Goal: Transaction & Acquisition: Purchase product/service

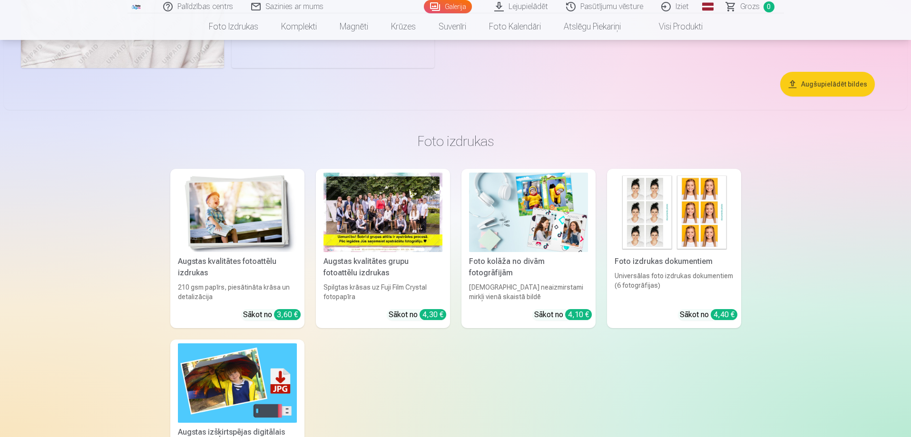
scroll to position [1856, 0]
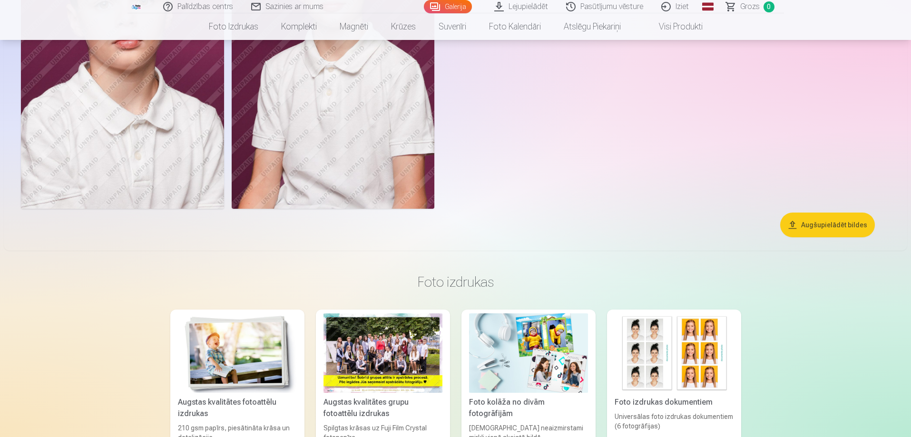
click at [844, 232] on button "Augšupielādēt bildes" at bounding box center [827, 225] width 95 height 25
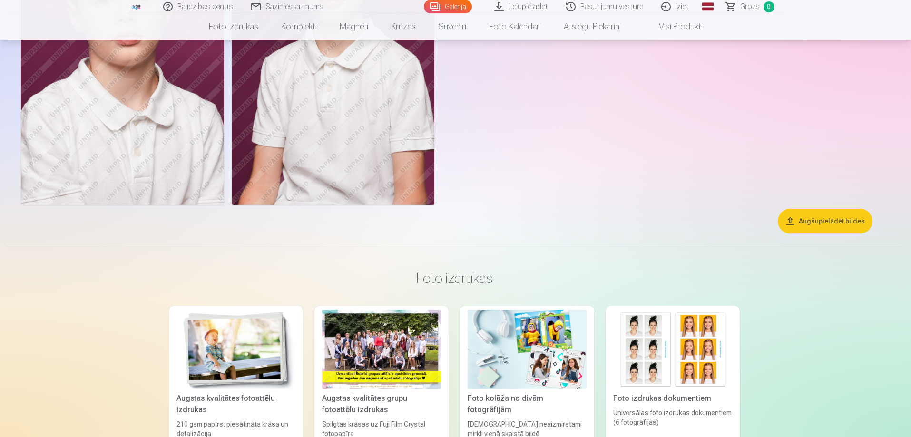
scroll to position [1670, 0]
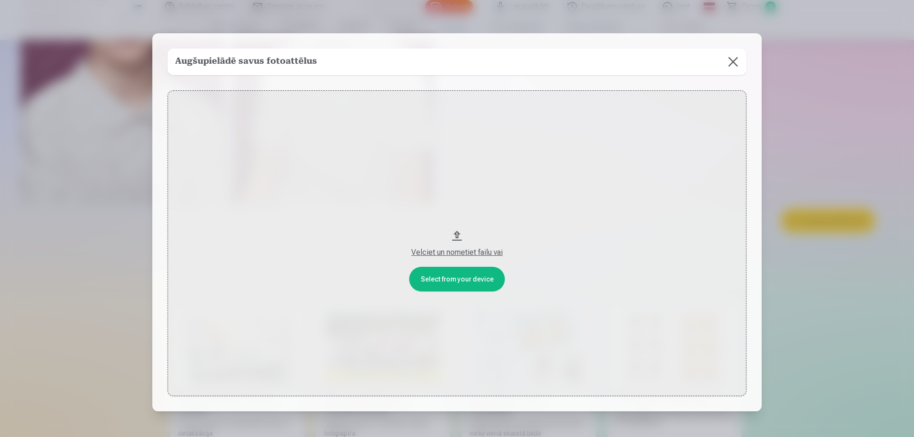
click at [735, 61] on button at bounding box center [732, 62] width 27 height 27
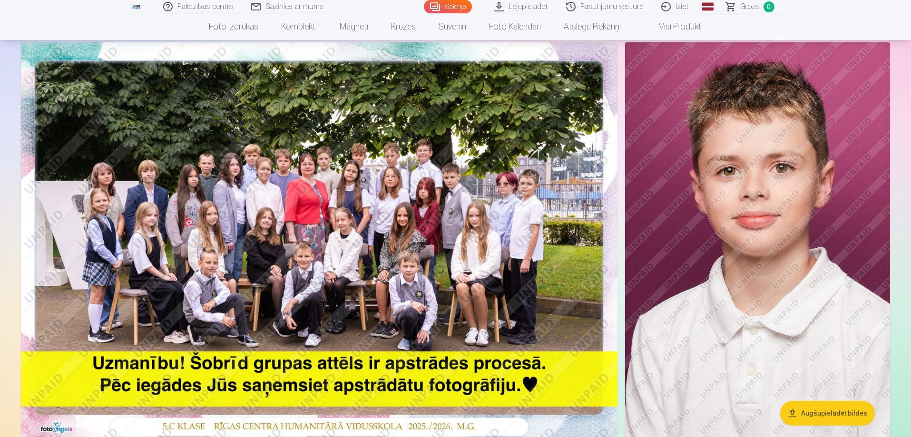
scroll to position [0, 0]
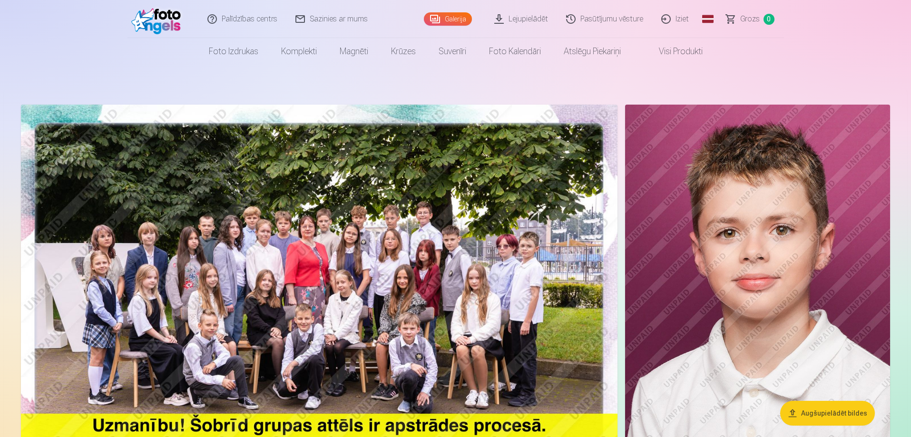
click at [458, 251] on img at bounding box center [319, 304] width 597 height 398
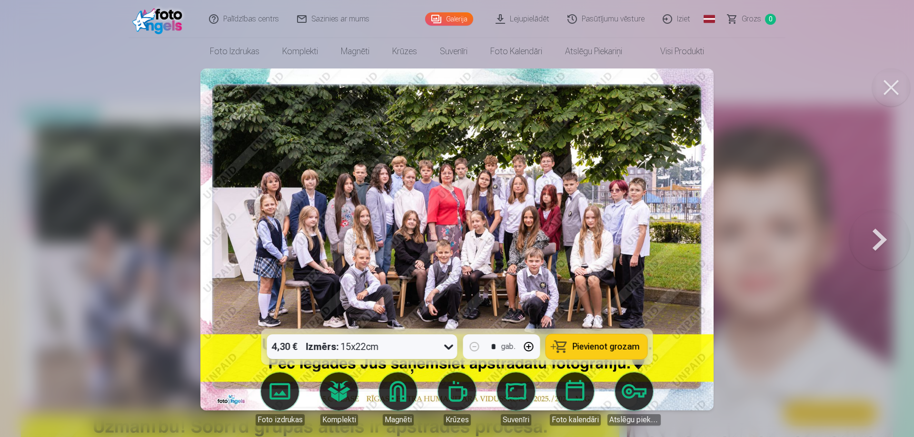
click at [446, 349] on icon at bounding box center [448, 346] width 15 height 15
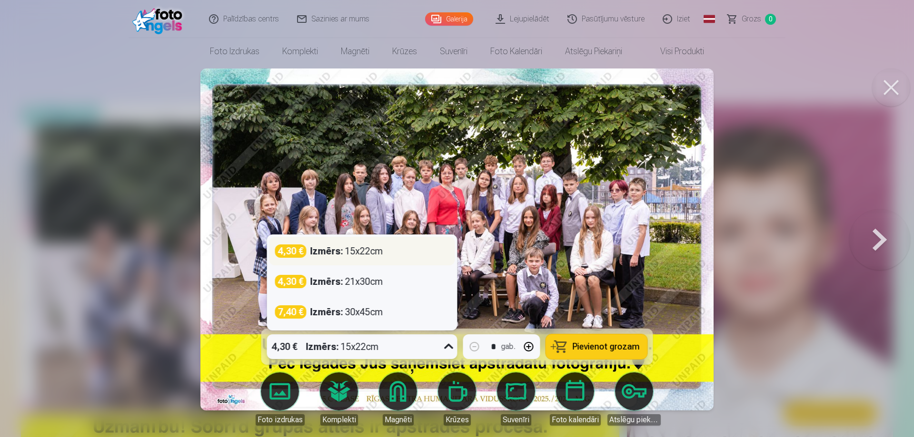
click at [401, 246] on div "4,30 € Izmērs : 15x22cm" at bounding box center [362, 251] width 174 height 13
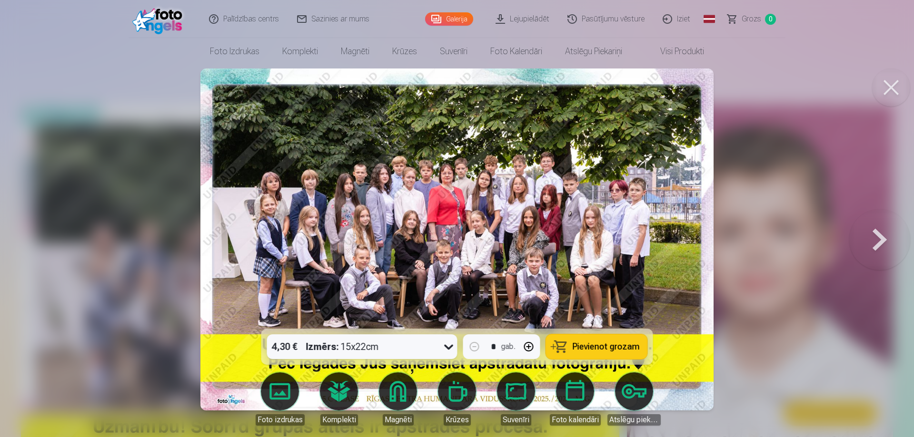
click at [570, 347] on button "Pievienot grozam" at bounding box center [596, 346] width 101 height 25
click at [889, 85] on button at bounding box center [891, 88] width 38 height 38
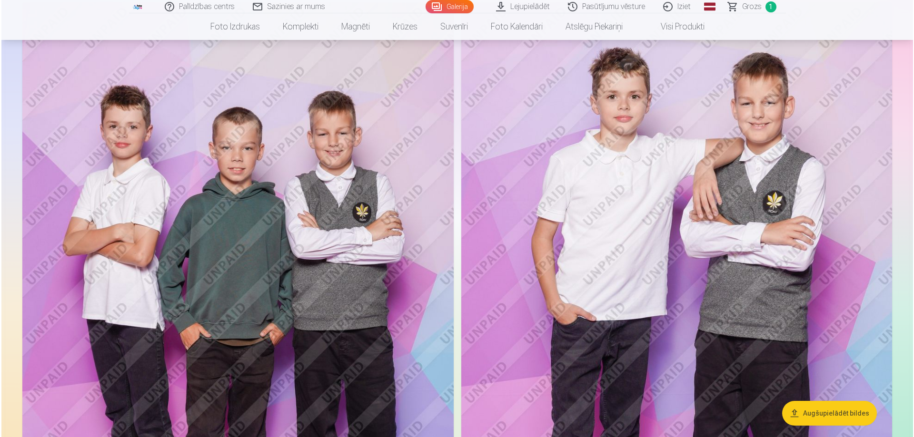
scroll to position [523, 0]
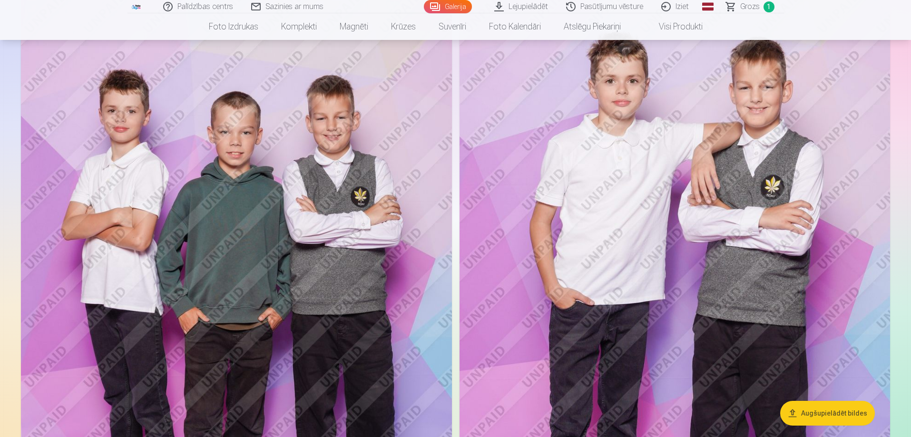
click at [251, 212] on img at bounding box center [236, 310] width 431 height 647
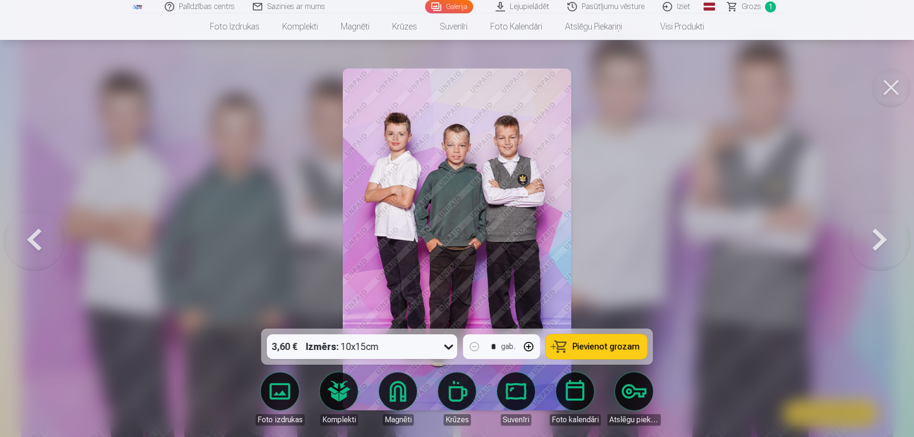
click at [883, 238] on button at bounding box center [879, 239] width 61 height 159
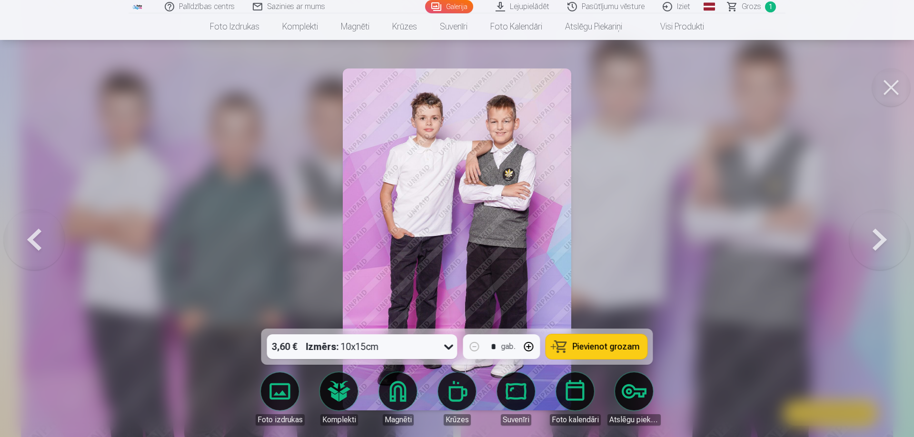
click at [894, 88] on button at bounding box center [891, 88] width 38 height 38
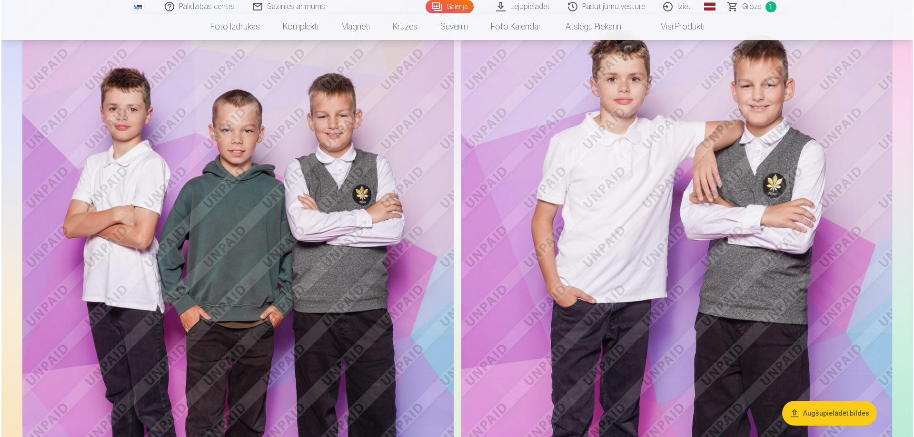
scroll to position [522, 0]
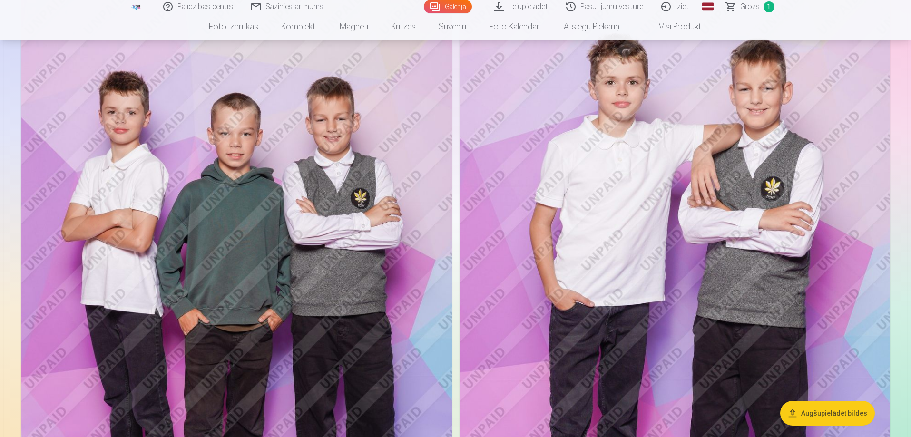
click at [366, 217] on img at bounding box center [236, 311] width 431 height 647
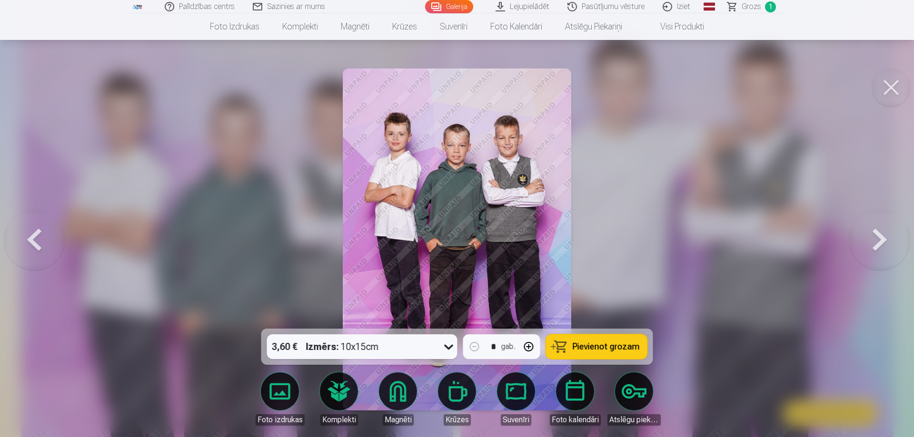
click at [620, 344] on span "Pievienot grozam" at bounding box center [605, 347] width 67 height 9
click at [759, 7] on span "Grozs" at bounding box center [751, 6] width 20 height 11
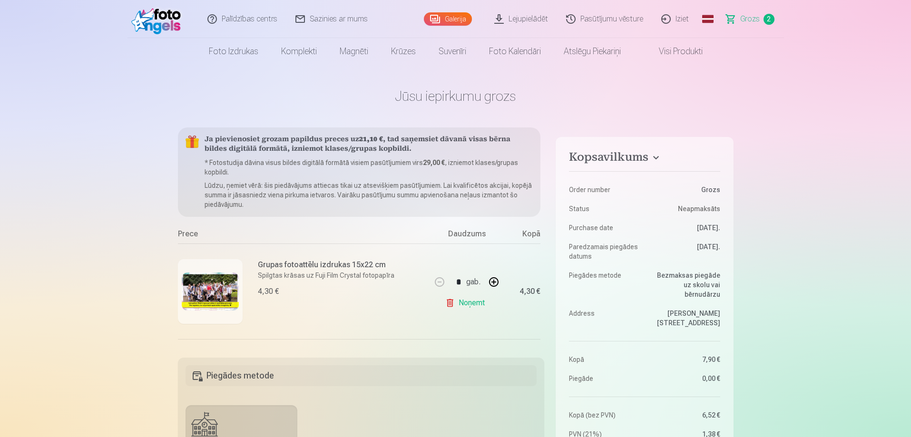
click at [758, 18] on span "Grozs" at bounding box center [750, 18] width 20 height 11
click at [654, 157] on h4 "Kopsavilkums" at bounding box center [644, 158] width 151 height 17
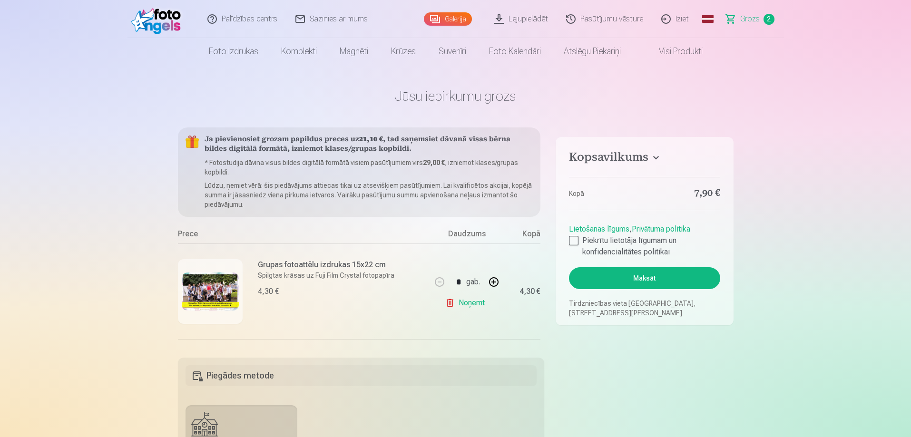
click at [655, 157] on h4 "Kopsavilkums" at bounding box center [644, 158] width 151 height 17
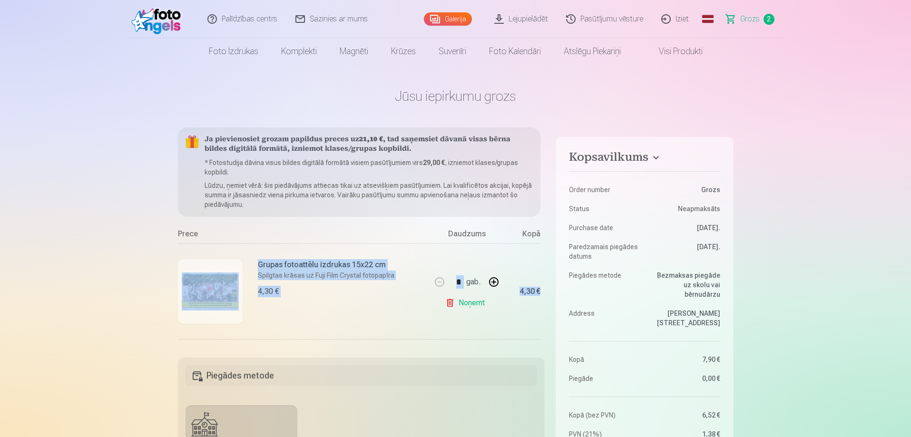
scroll to position [0, 23]
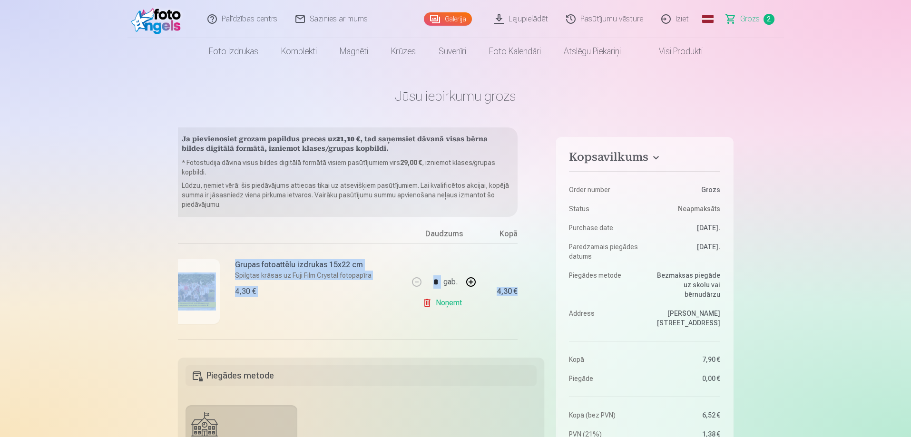
drag, startPoint x: 544, startPoint y: 242, endPoint x: 543, endPoint y: 256, distance: 13.9
click at [543, 256] on div "Ja pievienosiet grozam papildus preces uz 21,10 € , tad saņemsiet dāvanā visas …" at bounding box center [361, 237] width 367 height 219
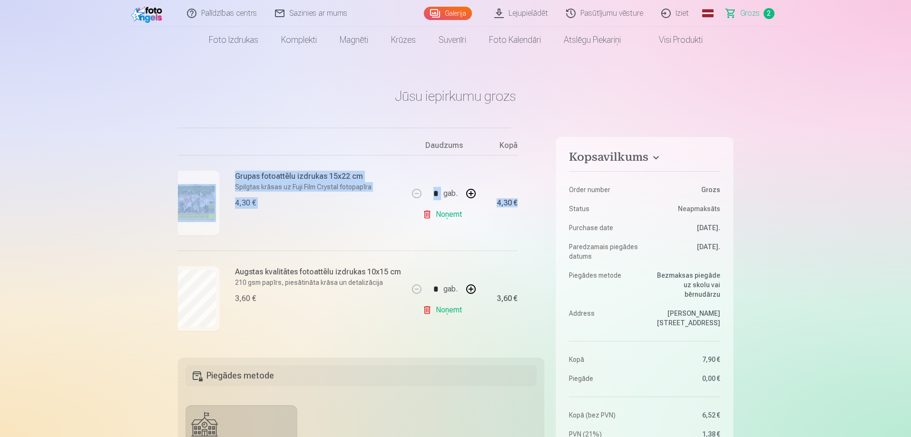
scroll to position [238, 0]
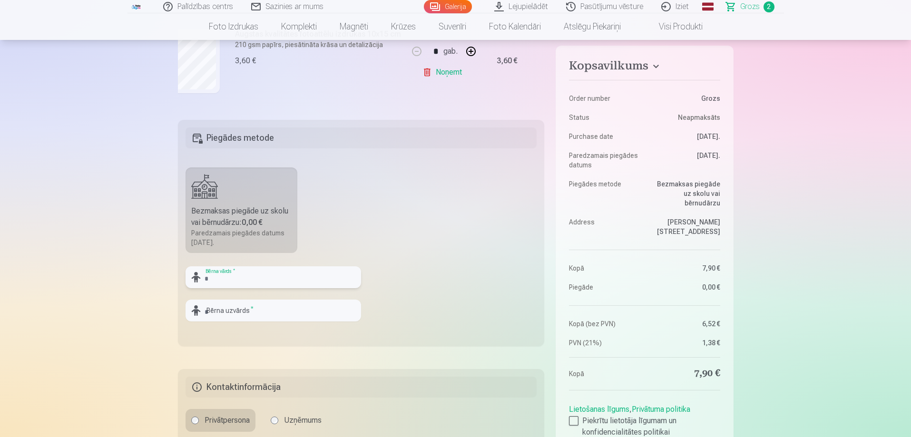
click at [251, 281] on input "text" at bounding box center [274, 277] width 176 height 22
type input "*****"
click at [238, 312] on input "text" at bounding box center [274, 311] width 176 height 22
type input "********"
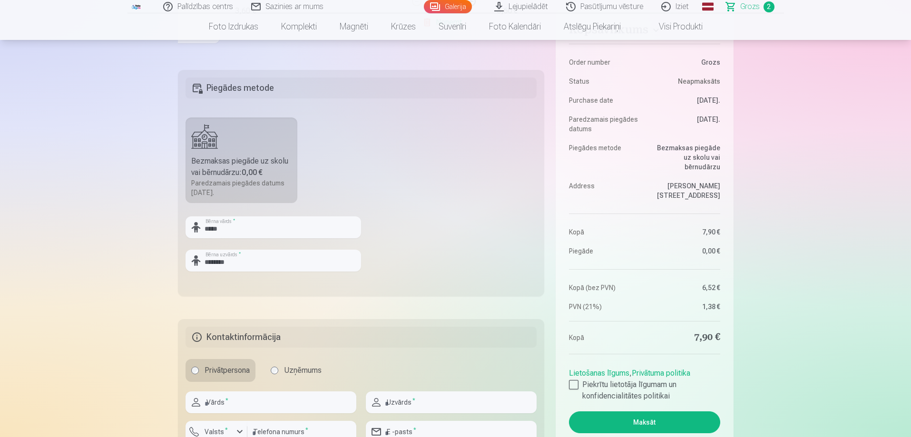
scroll to position [476, 0]
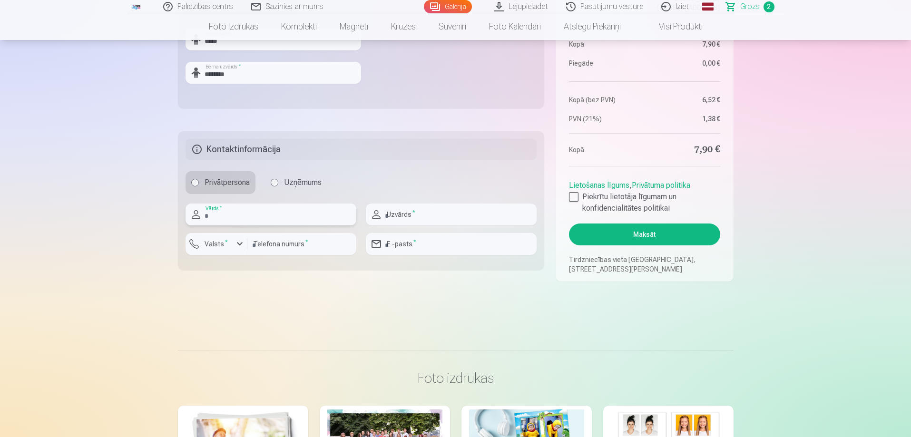
click at [256, 216] on input "text" at bounding box center [271, 215] width 171 height 22
type input "****"
type input "*******"
type input "********"
type input "**********"
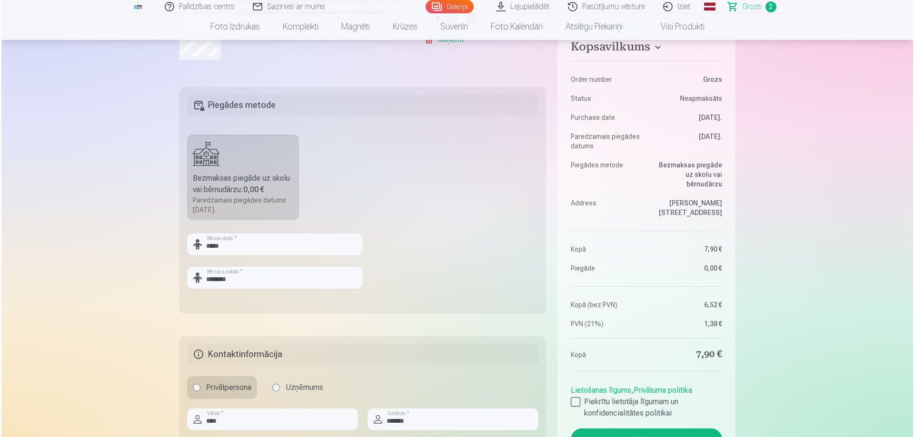
scroll to position [381, 0]
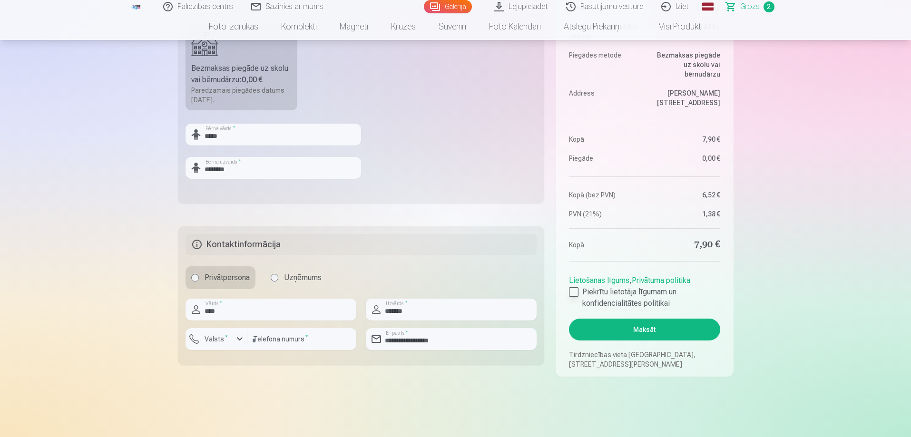
click at [573, 291] on div at bounding box center [574, 292] width 10 height 10
click at [666, 336] on button "Maksāt" at bounding box center [644, 330] width 151 height 22
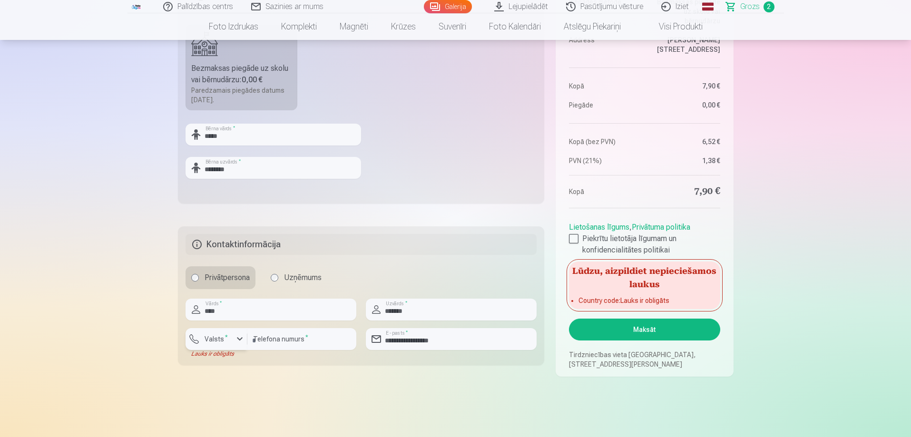
click at [211, 345] on div "button" at bounding box center [219, 341] width 29 height 10
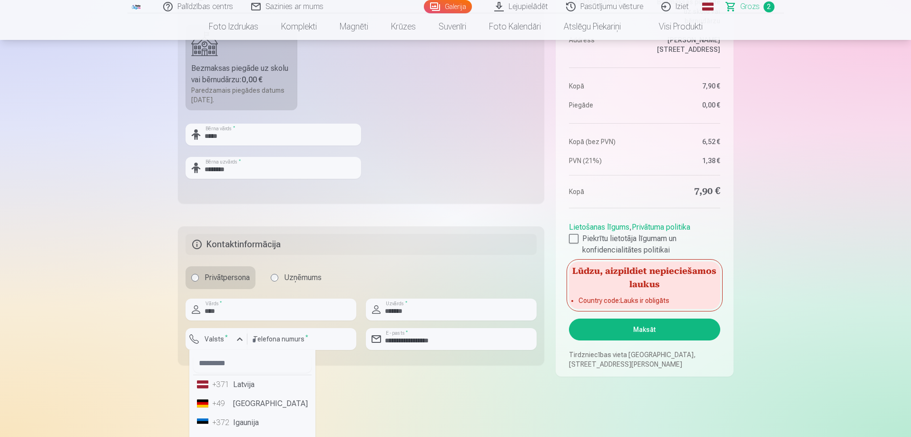
click at [239, 387] on li "+371 Latvija" at bounding box center [252, 384] width 118 height 19
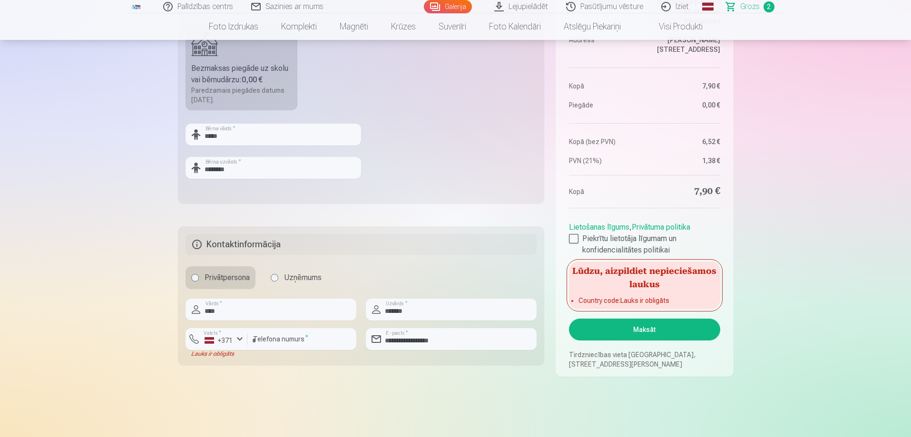
click at [642, 334] on button "Maksāt" at bounding box center [644, 330] width 151 height 22
